Goal: Transaction & Acquisition: Purchase product/service

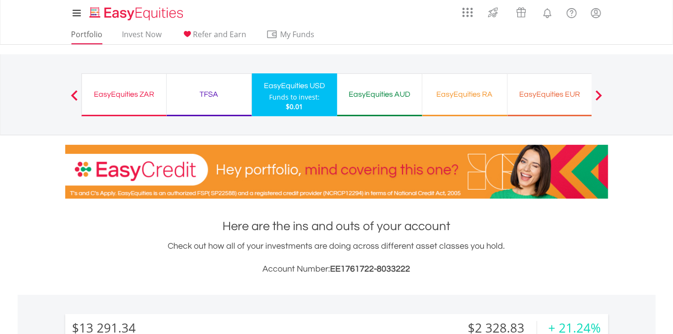
scroll to position [91, 181]
click at [90, 32] on link "Portfolio" at bounding box center [87, 37] width 39 height 15
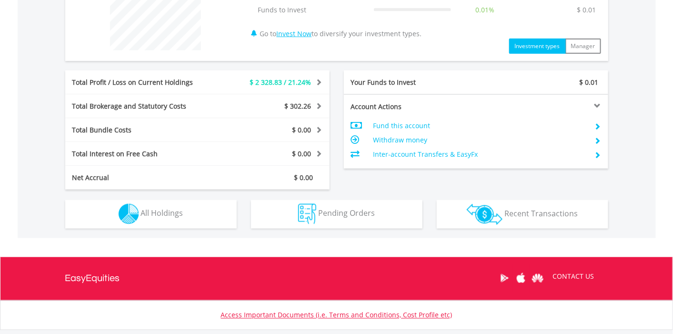
scroll to position [430, 0]
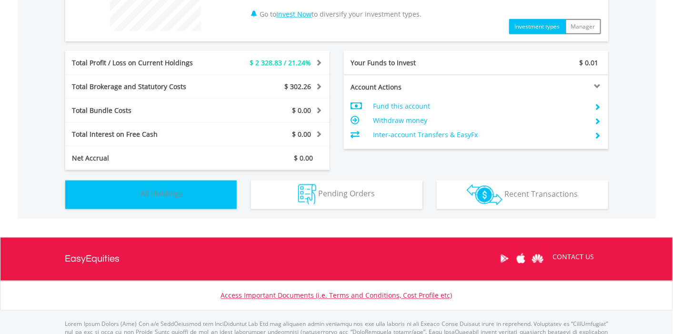
click at [160, 194] on span "All Holdings" at bounding box center [162, 194] width 42 height 10
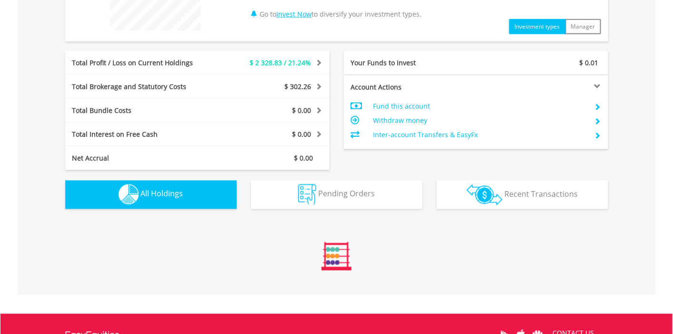
scroll to position [667, 0]
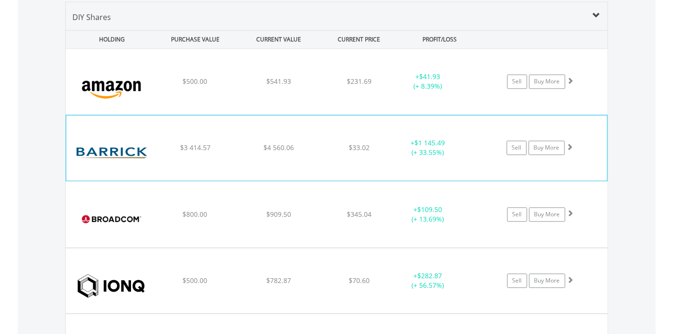
click at [123, 153] on img at bounding box center [112, 152] width 82 height 50
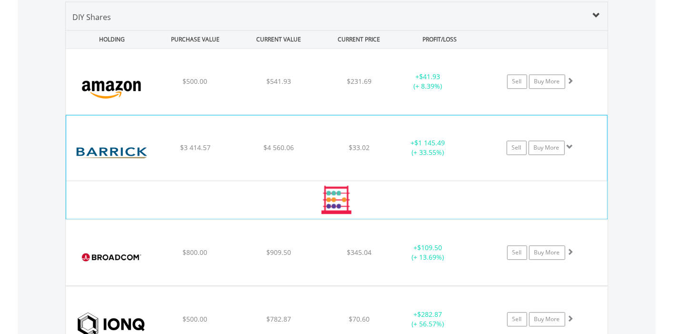
click at [123, 153] on img at bounding box center [112, 152] width 82 height 50
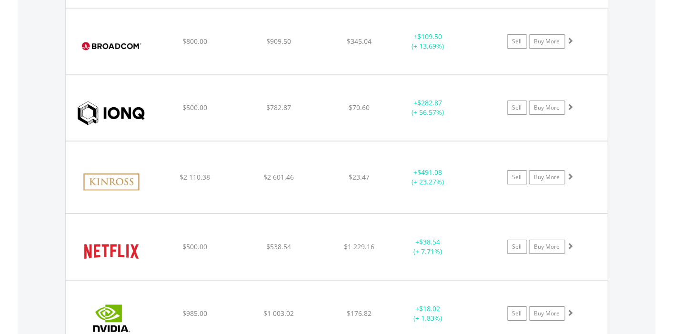
scroll to position [1013, 0]
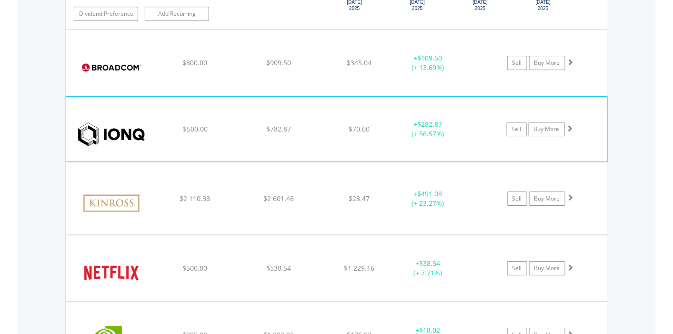
click at [99, 131] on img at bounding box center [112, 134] width 82 height 50
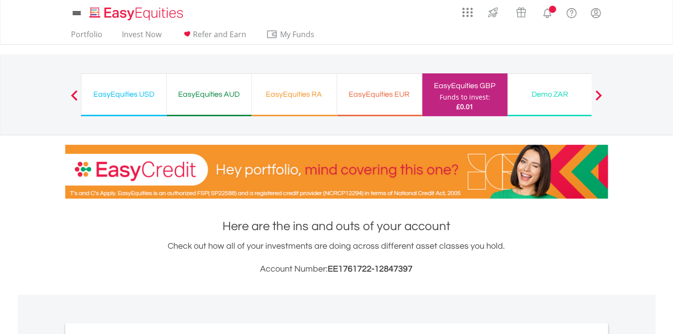
click at [298, 150] on img at bounding box center [336, 172] width 543 height 54
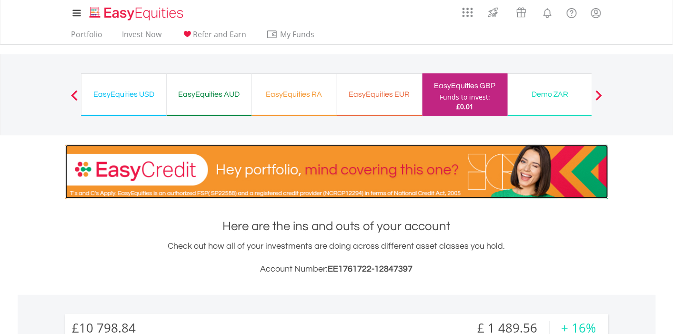
scroll to position [91, 181]
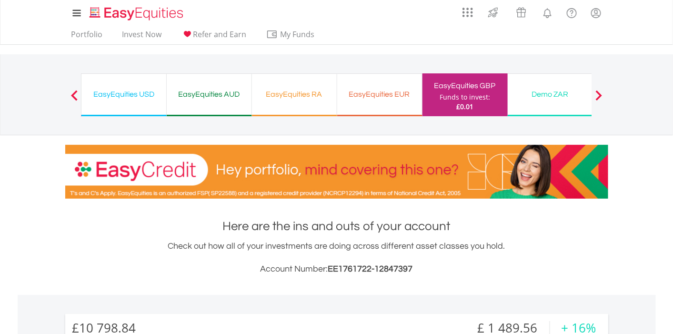
click at [76, 94] on span at bounding box center [74, 95] width 7 height 10
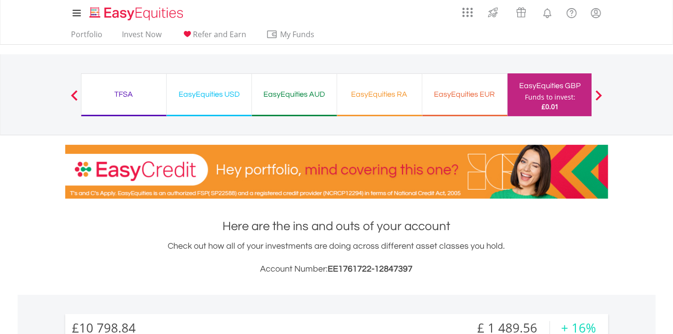
click at [76, 94] on span at bounding box center [74, 95] width 7 height 10
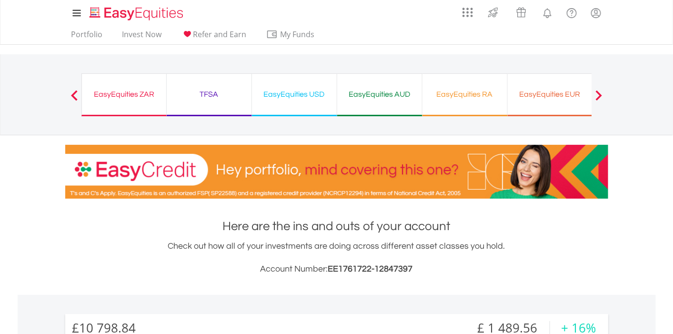
click at [76, 94] on span at bounding box center [74, 95] width 7 height 10
click at [74, 94] on span at bounding box center [74, 95] width 7 height 10
click at [88, 30] on link "Portfolio" at bounding box center [87, 37] width 39 height 15
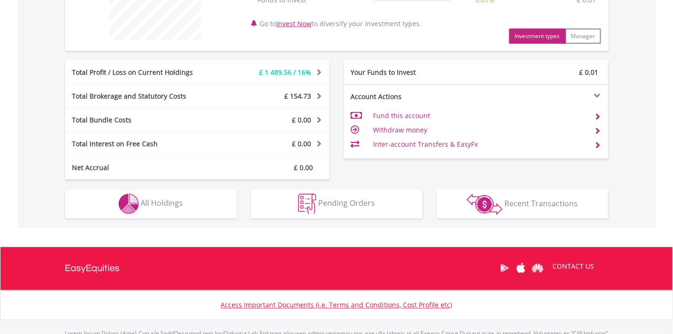
scroll to position [426, 0]
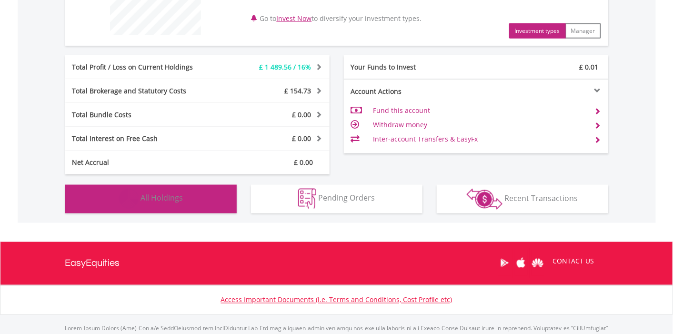
click at [158, 196] on span "All Holdings" at bounding box center [162, 198] width 42 height 10
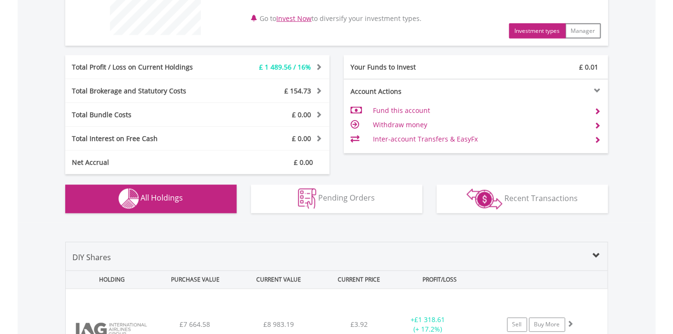
scroll to position [667, 0]
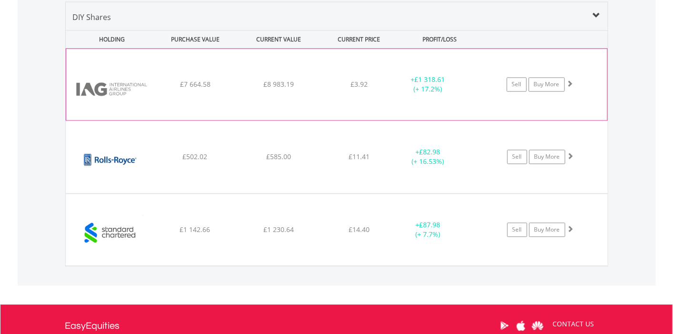
click at [103, 88] on img at bounding box center [112, 88] width 82 height 57
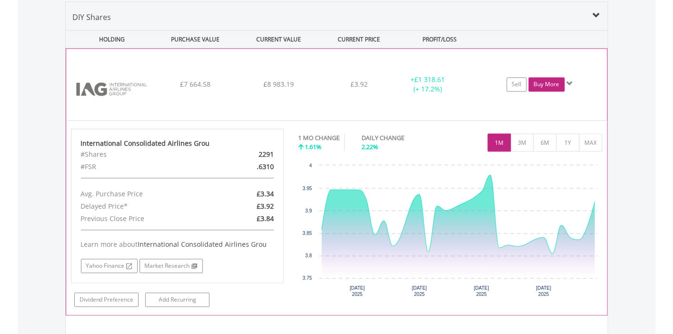
click at [554, 85] on link "Buy More" at bounding box center [547, 84] width 36 height 14
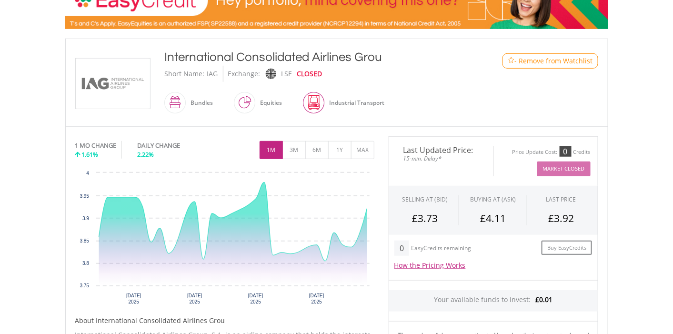
scroll to position [180, 0]
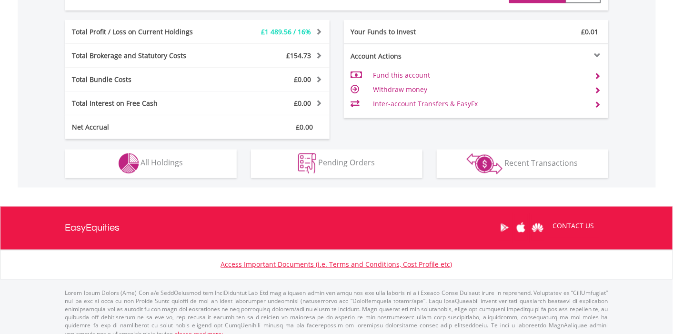
scroll to position [91, 181]
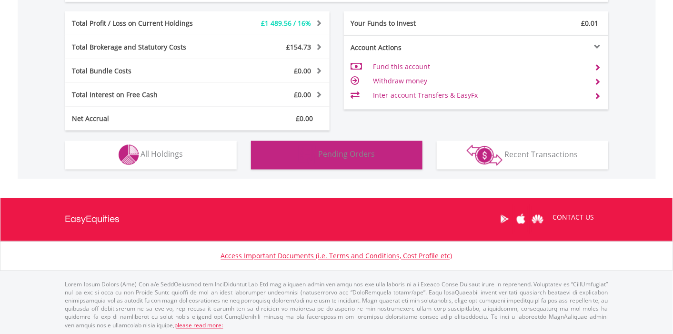
click at [334, 158] on span "Pending Orders" at bounding box center [346, 154] width 57 height 10
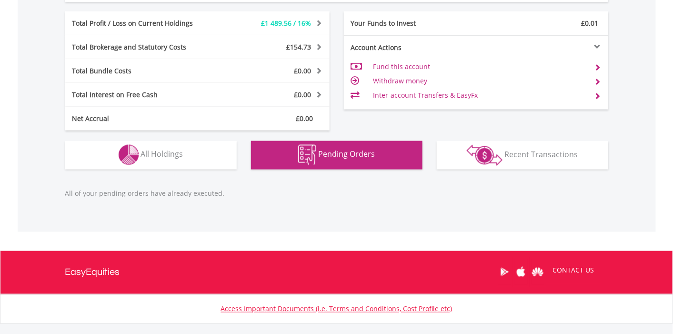
scroll to position [523, 0]
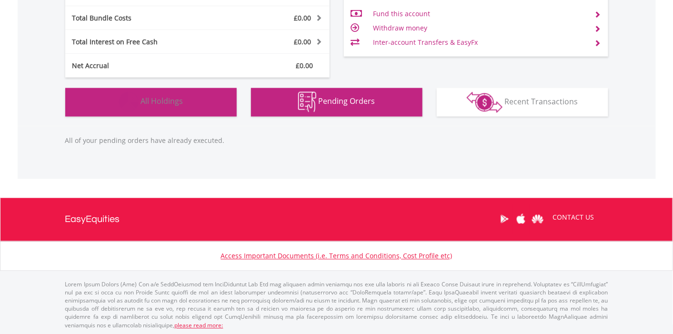
click at [136, 100] on img "button" at bounding box center [129, 102] width 20 height 20
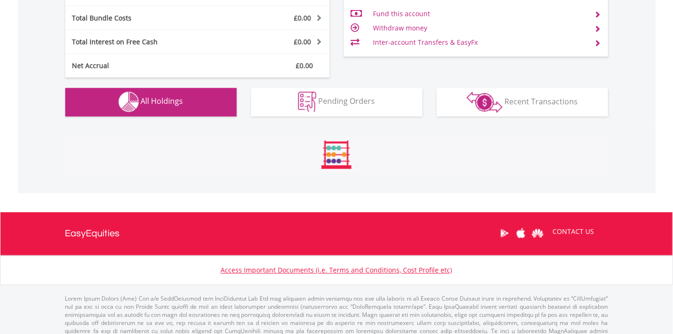
scroll to position [667, 0]
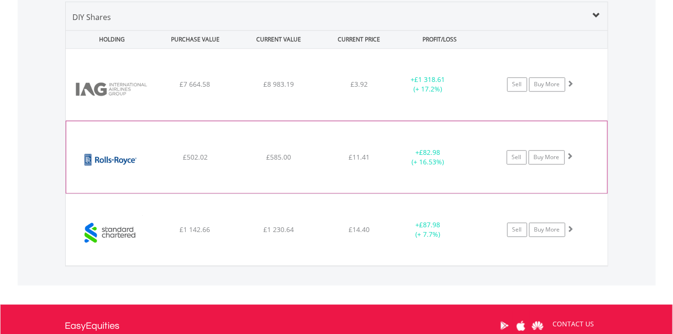
click at [115, 155] on img at bounding box center [112, 161] width 82 height 57
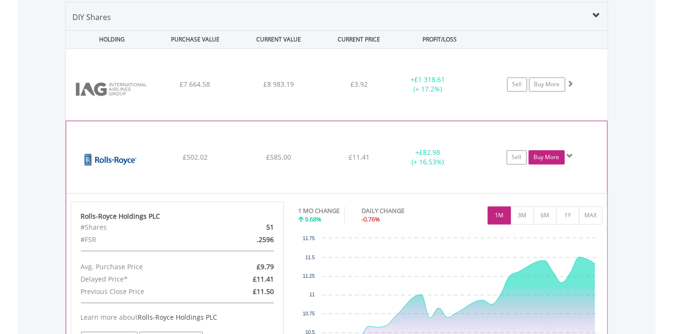
click at [552, 156] on link "Buy More" at bounding box center [547, 157] width 36 height 14
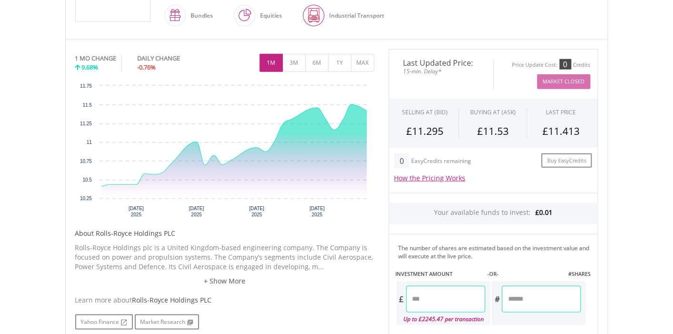
scroll to position [20, 0]
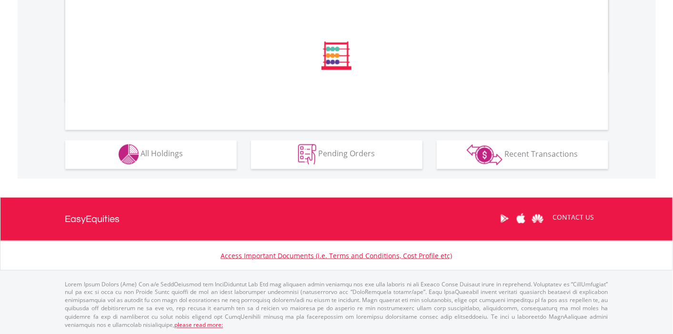
scroll to position [470, 0]
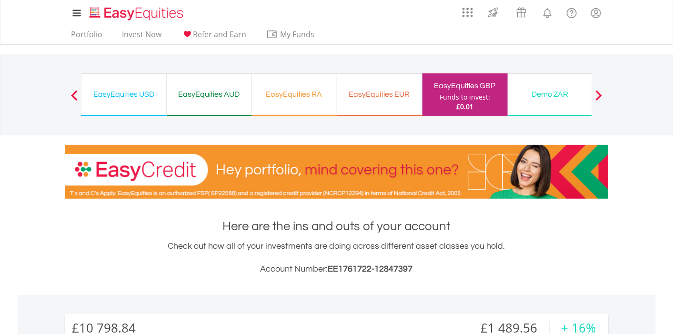
scroll to position [91, 181]
click at [91, 36] on link "Portfolio" at bounding box center [87, 37] width 39 height 15
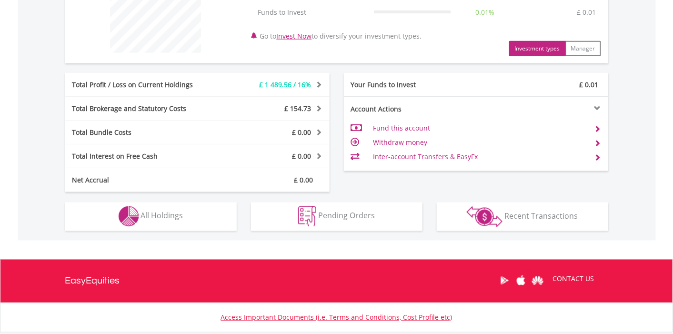
scroll to position [409, 0]
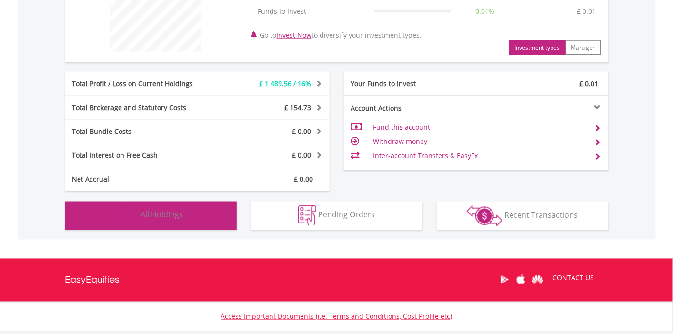
click at [166, 217] on span "All Holdings" at bounding box center [162, 215] width 42 height 10
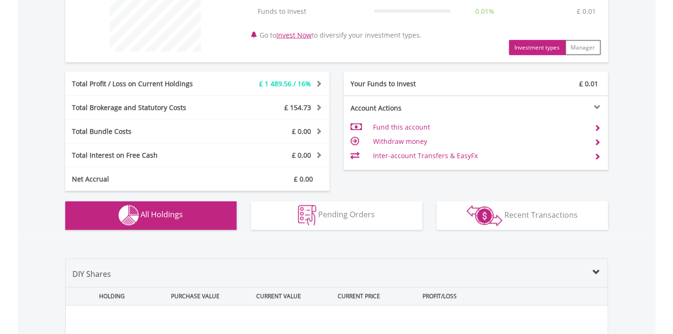
scroll to position [667, 0]
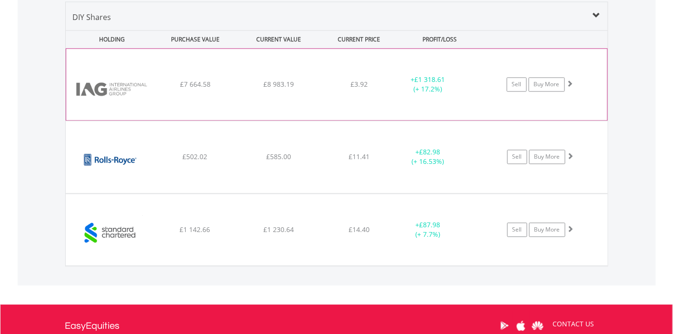
click at [118, 82] on img at bounding box center [112, 88] width 82 height 57
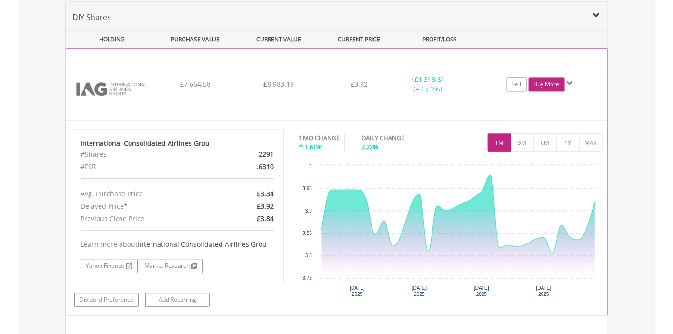
click at [550, 84] on link "Buy More" at bounding box center [547, 84] width 36 height 14
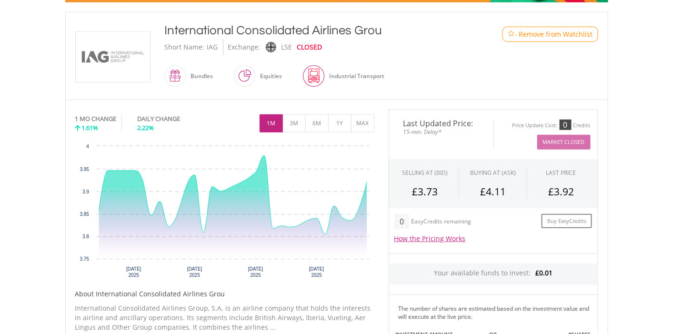
scroll to position [202, 0]
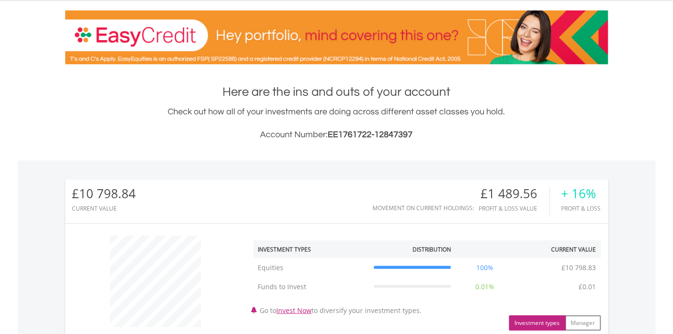
scroll to position [131, 0]
